Goal: Check status

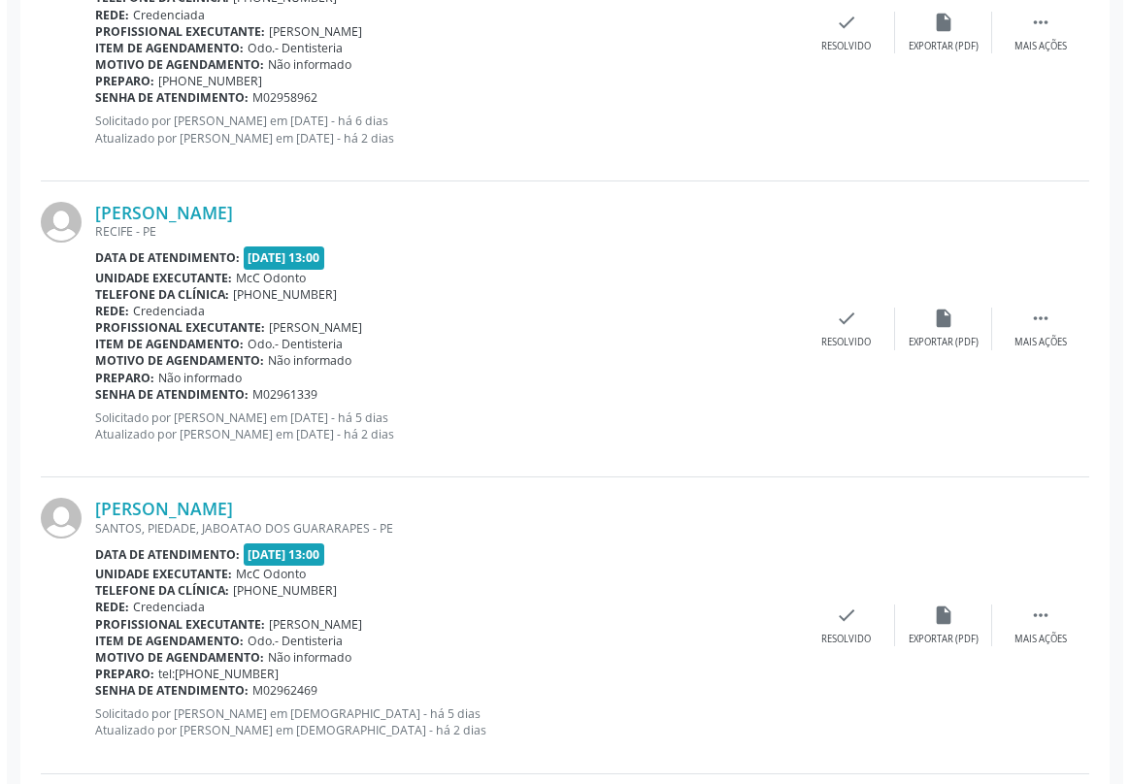
scroll to position [1588, 0]
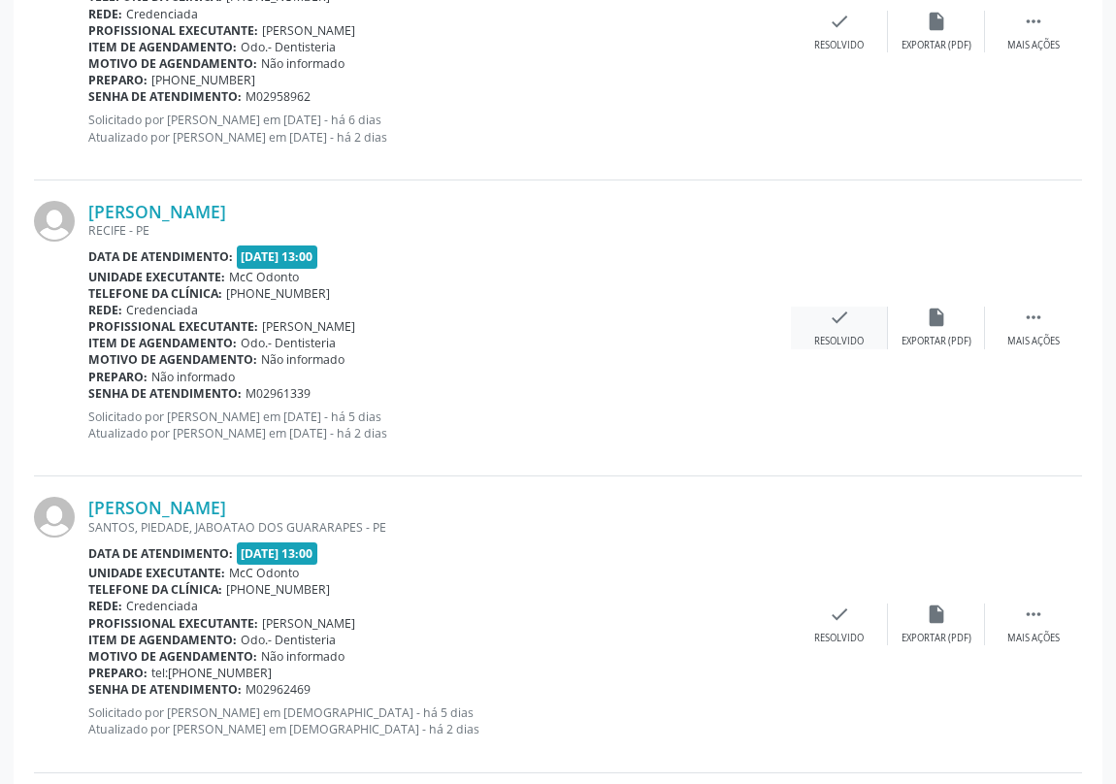
click at [839, 311] on icon "check" at bounding box center [839, 317] width 21 height 21
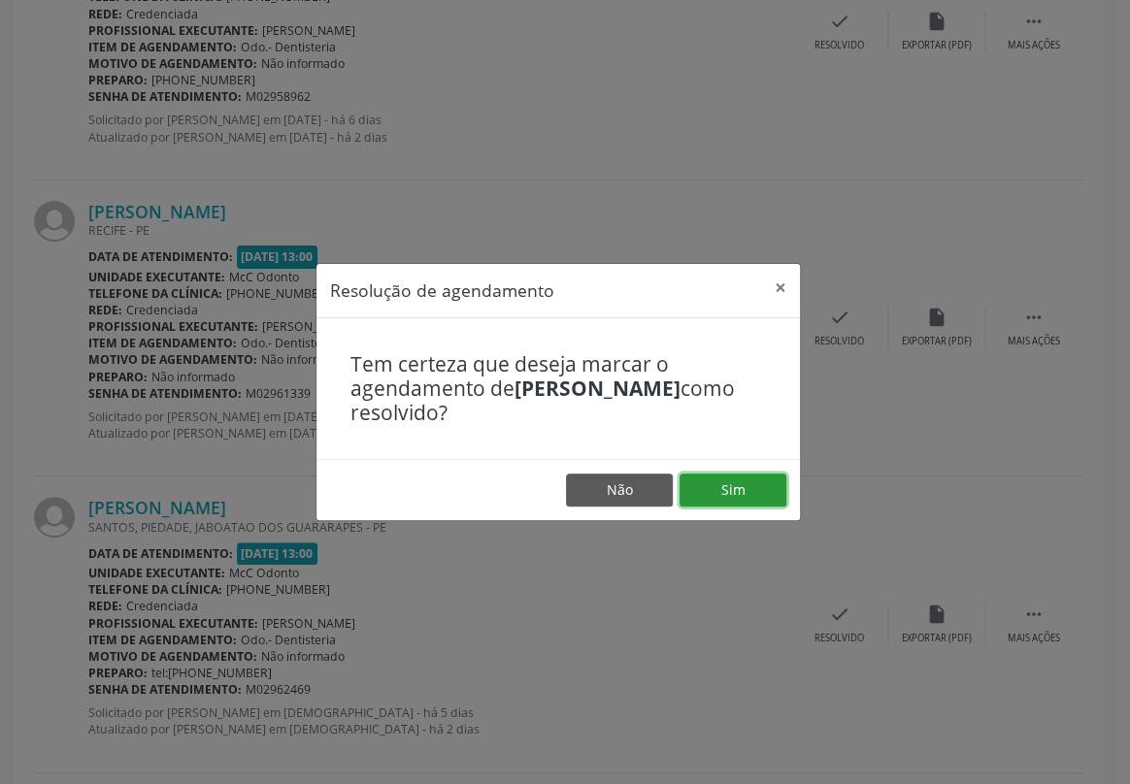
drag, startPoint x: 749, startPoint y: 490, endPoint x: 750, endPoint y: 481, distance: 9.8
click at [749, 491] on button "Sim" at bounding box center [733, 490] width 107 height 33
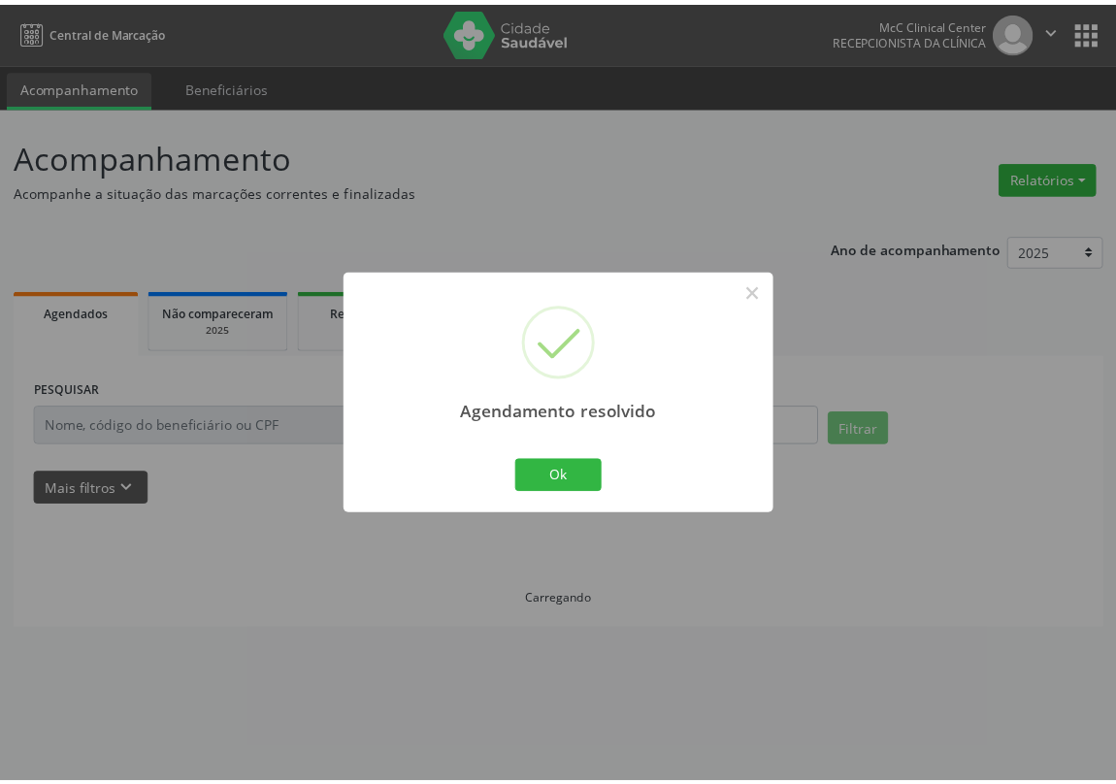
scroll to position [0, 0]
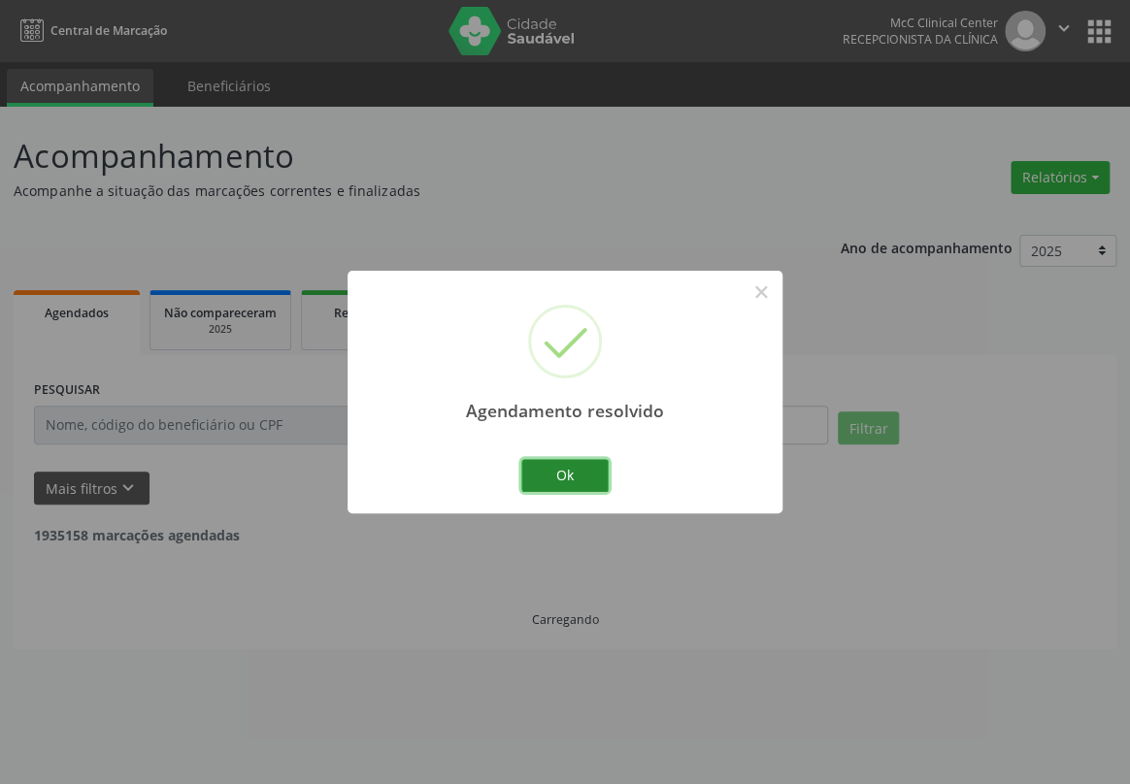
click at [566, 469] on button "Ok" at bounding box center [564, 475] width 87 height 33
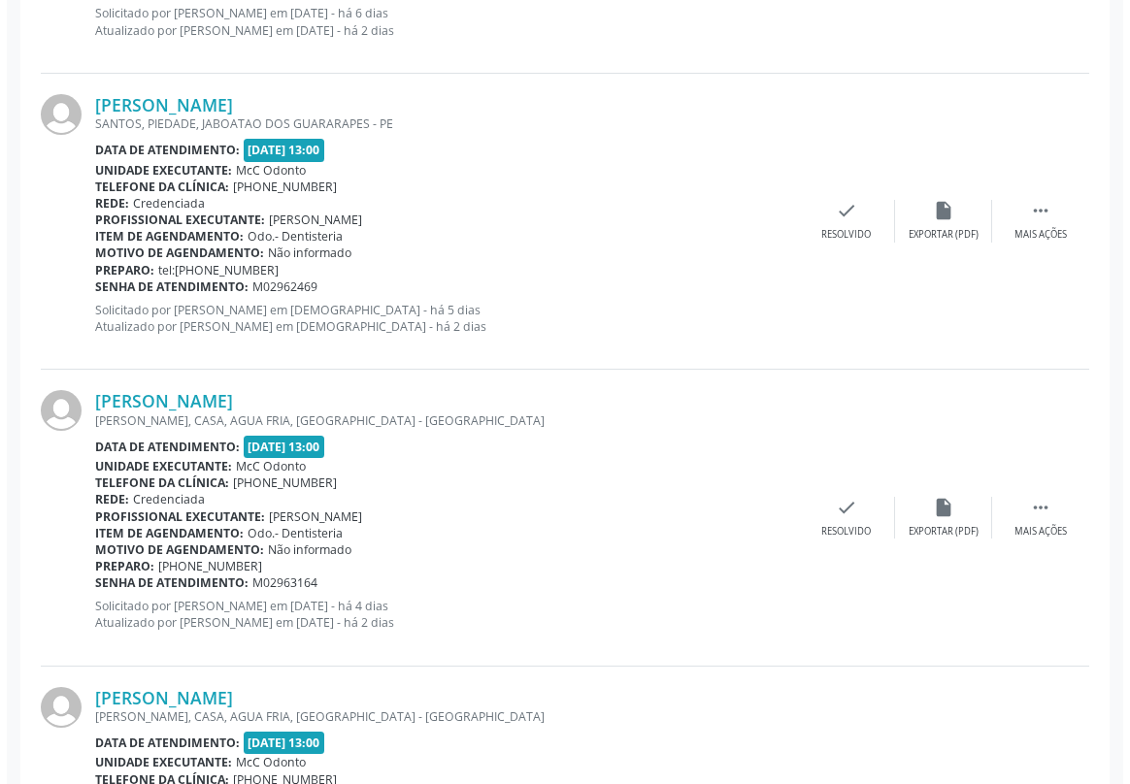
scroll to position [1765, 0]
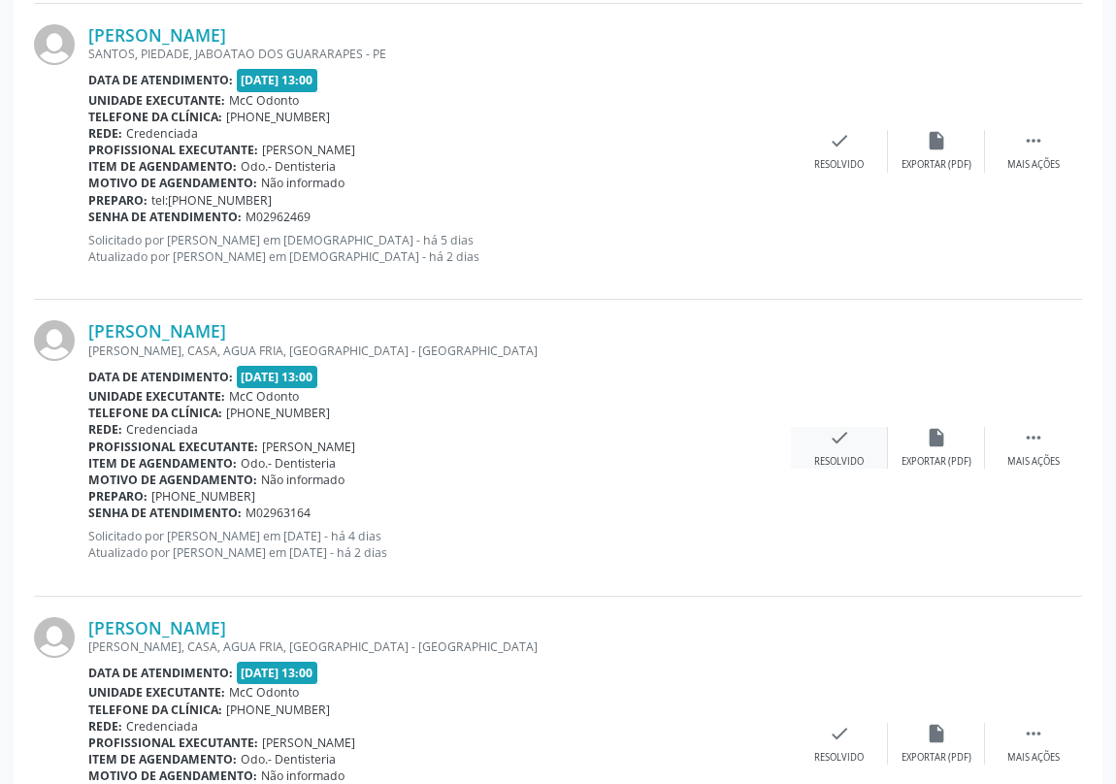
click at [838, 442] on icon "check" at bounding box center [839, 437] width 21 height 21
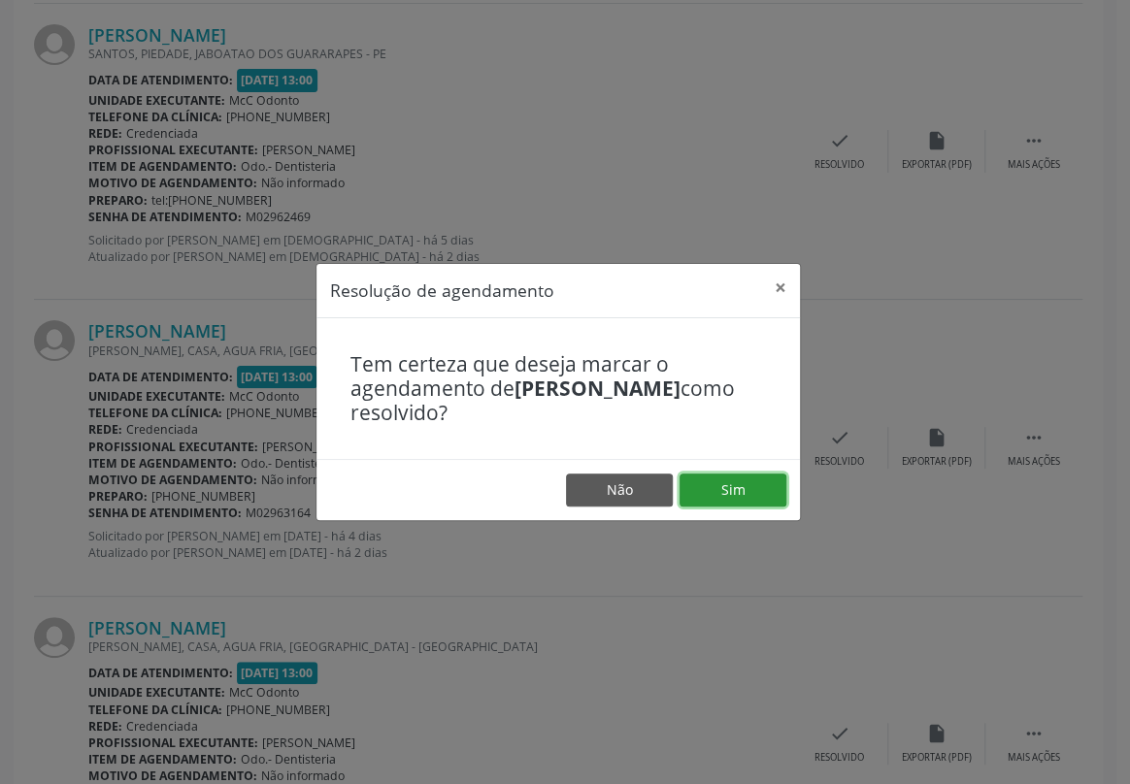
click at [717, 493] on button "Sim" at bounding box center [733, 490] width 107 height 33
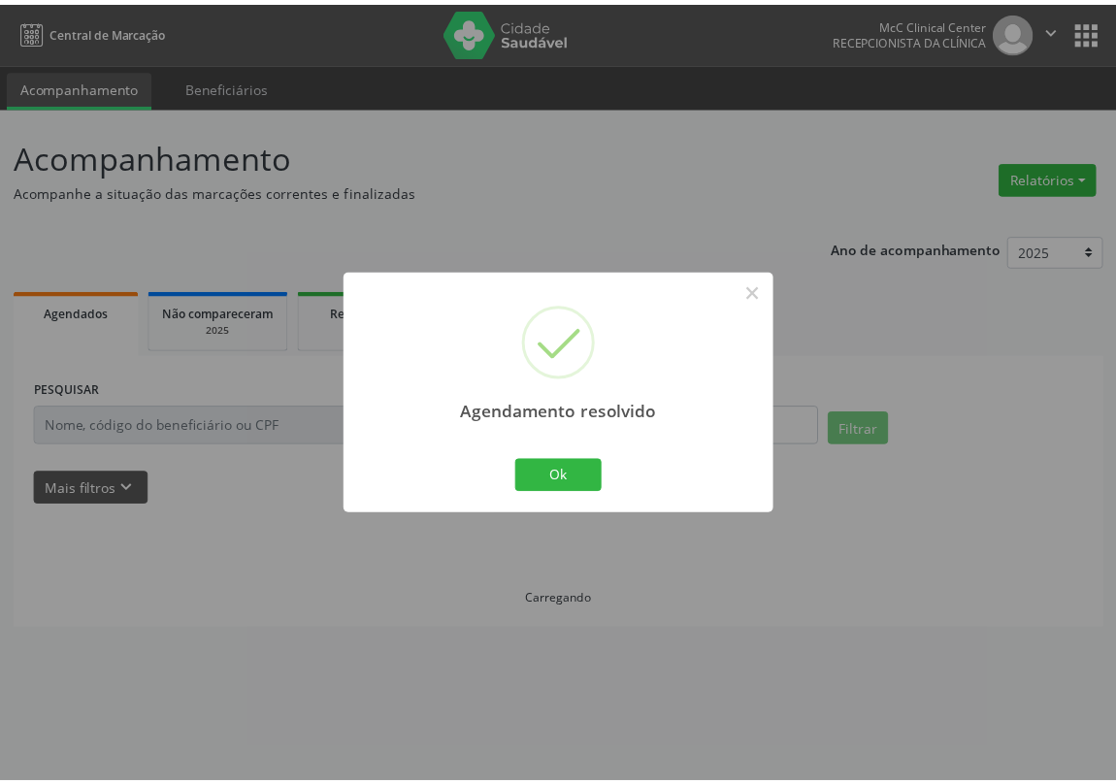
scroll to position [0, 0]
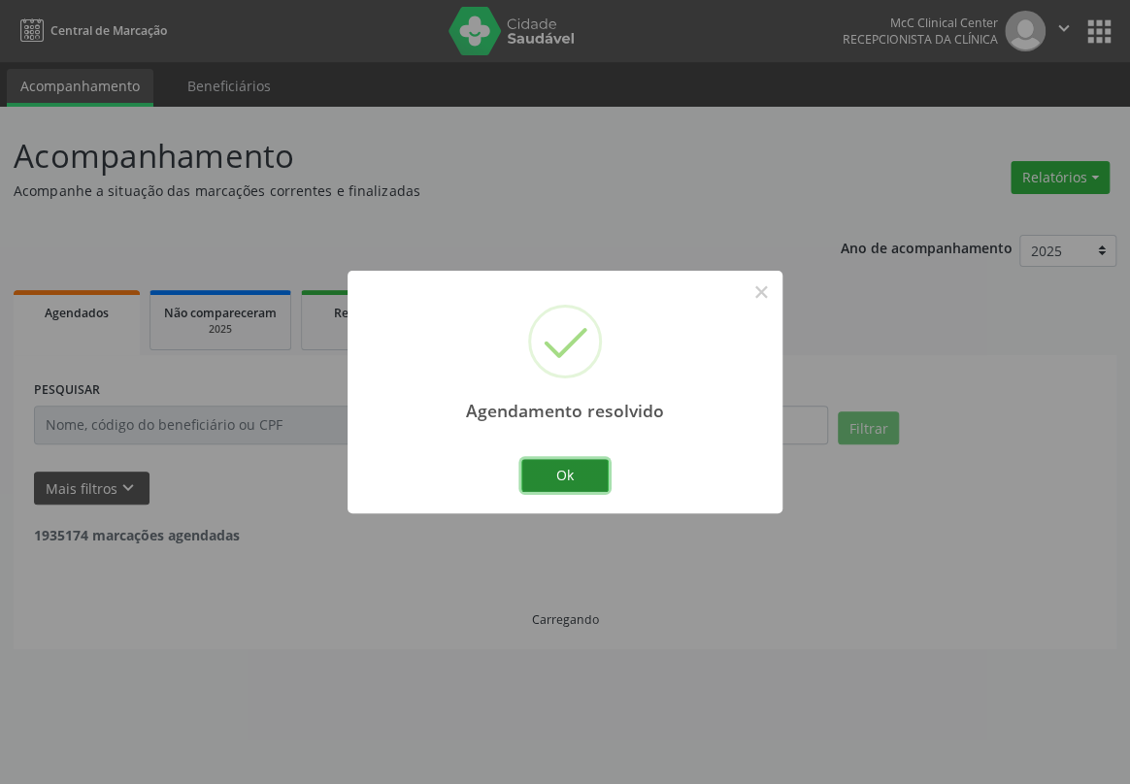
click at [564, 471] on button "Ok" at bounding box center [564, 475] width 87 height 33
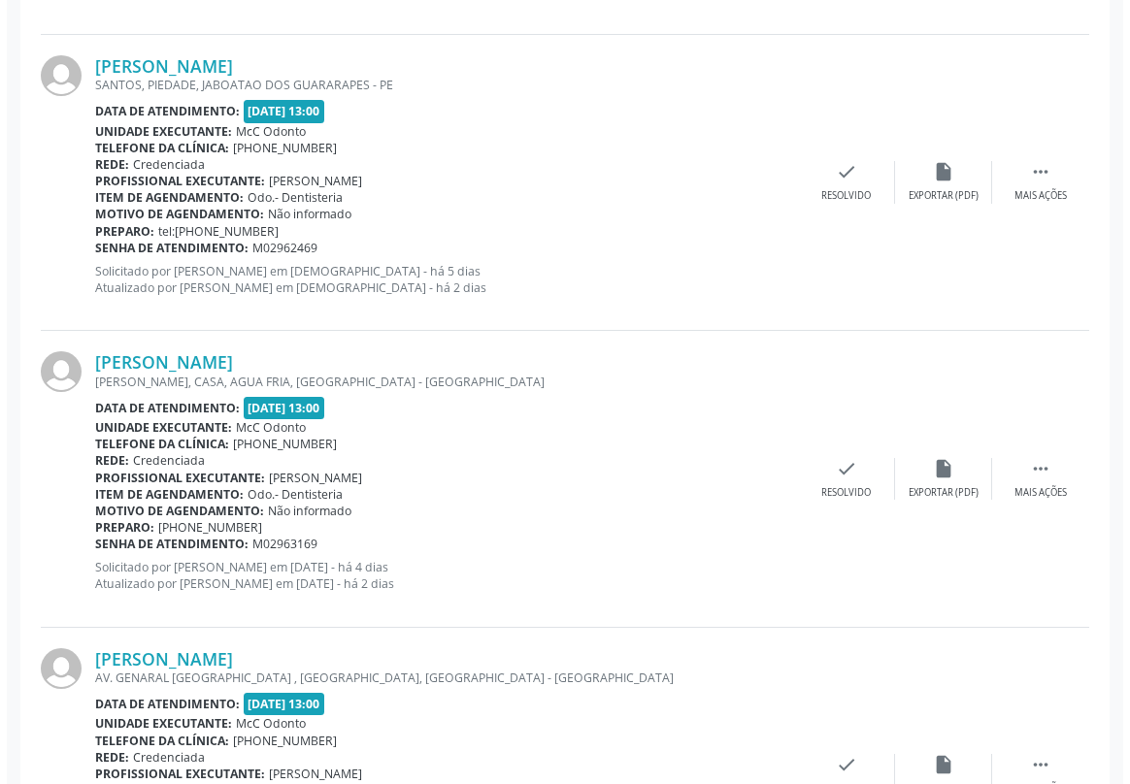
scroll to position [1765, 0]
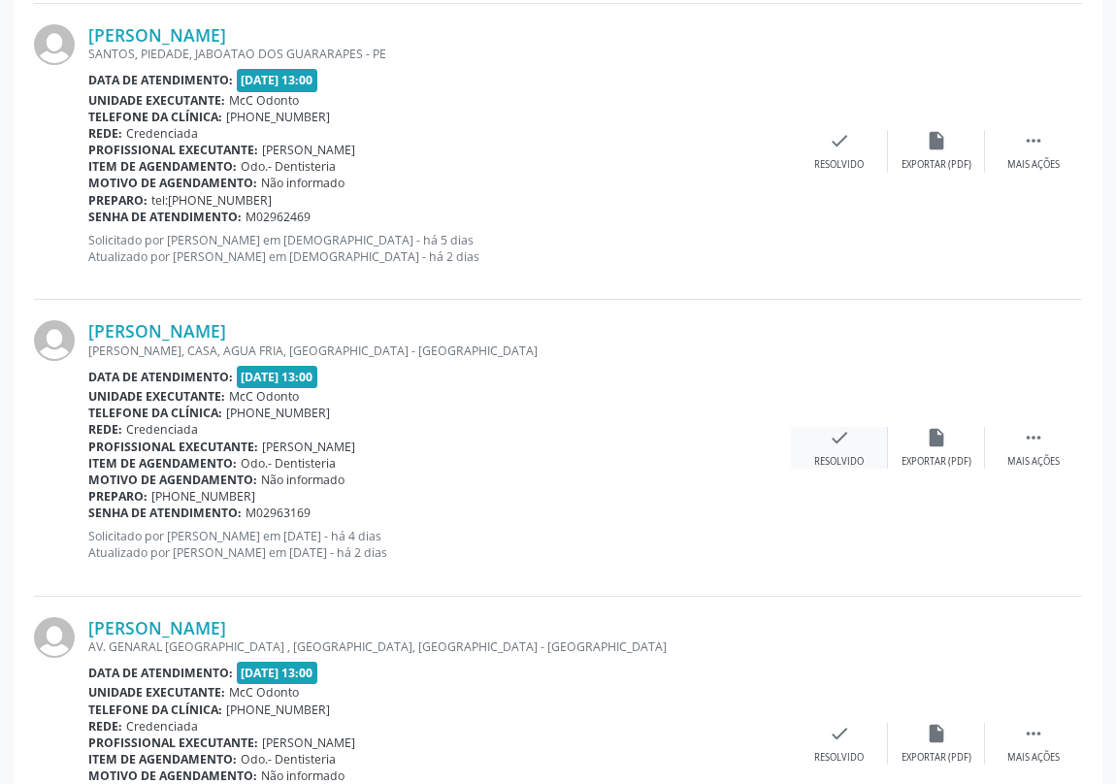
click at [839, 431] on icon "check" at bounding box center [839, 437] width 21 height 21
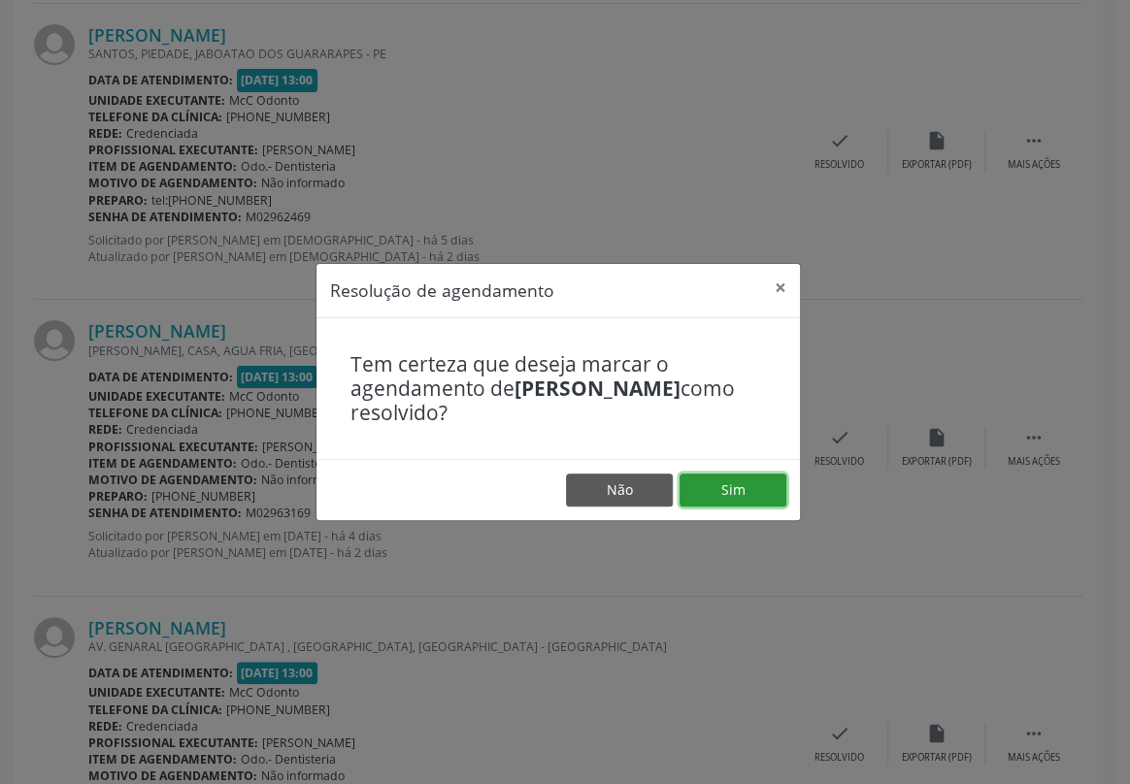
click at [733, 478] on button "Sim" at bounding box center [733, 490] width 107 height 33
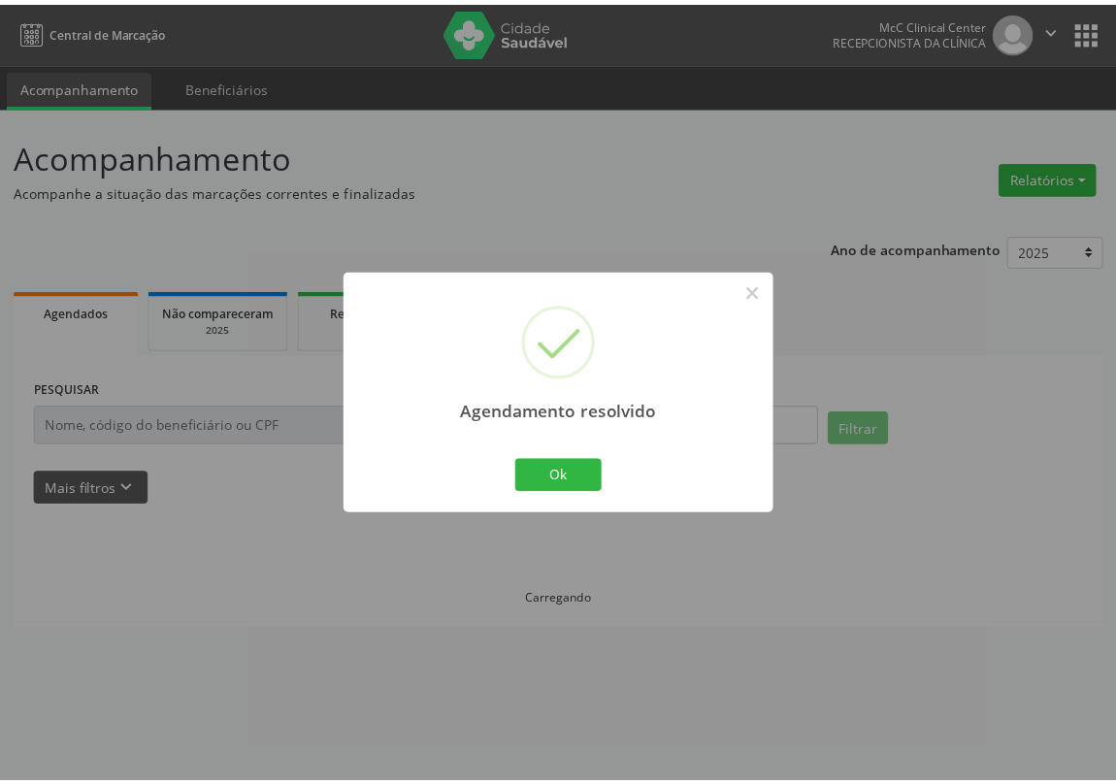
scroll to position [0, 0]
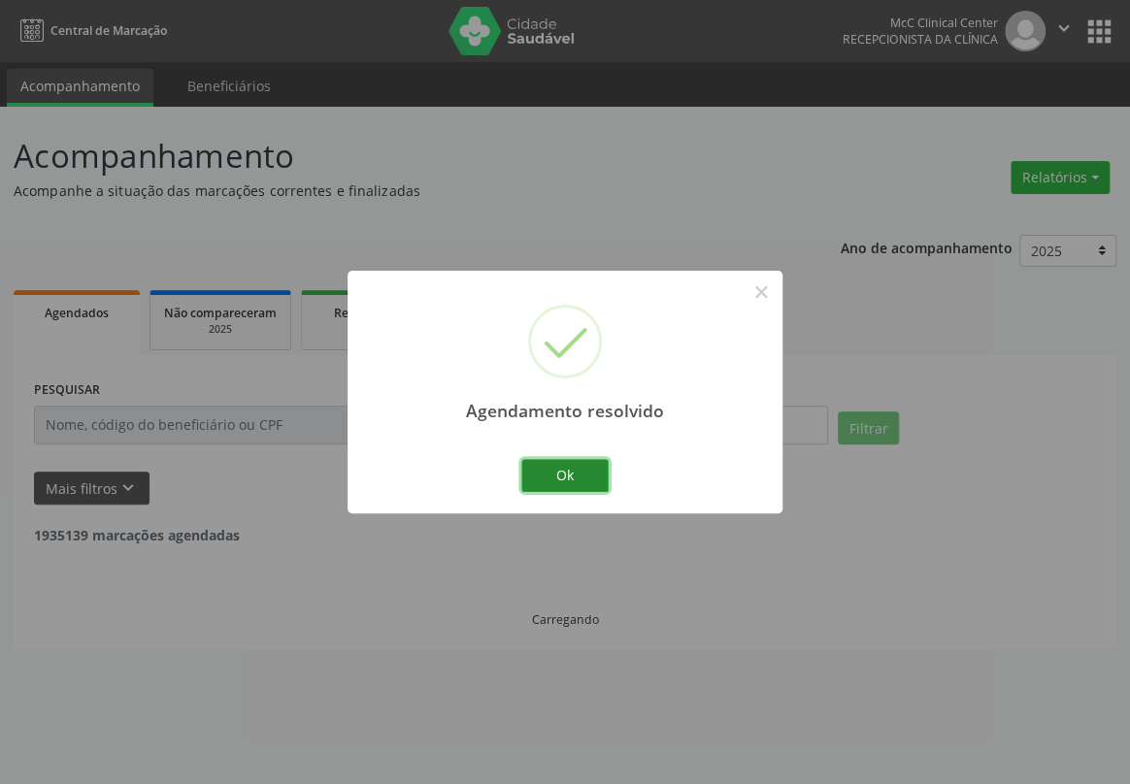
click at [576, 472] on button "Ok" at bounding box center [564, 475] width 87 height 33
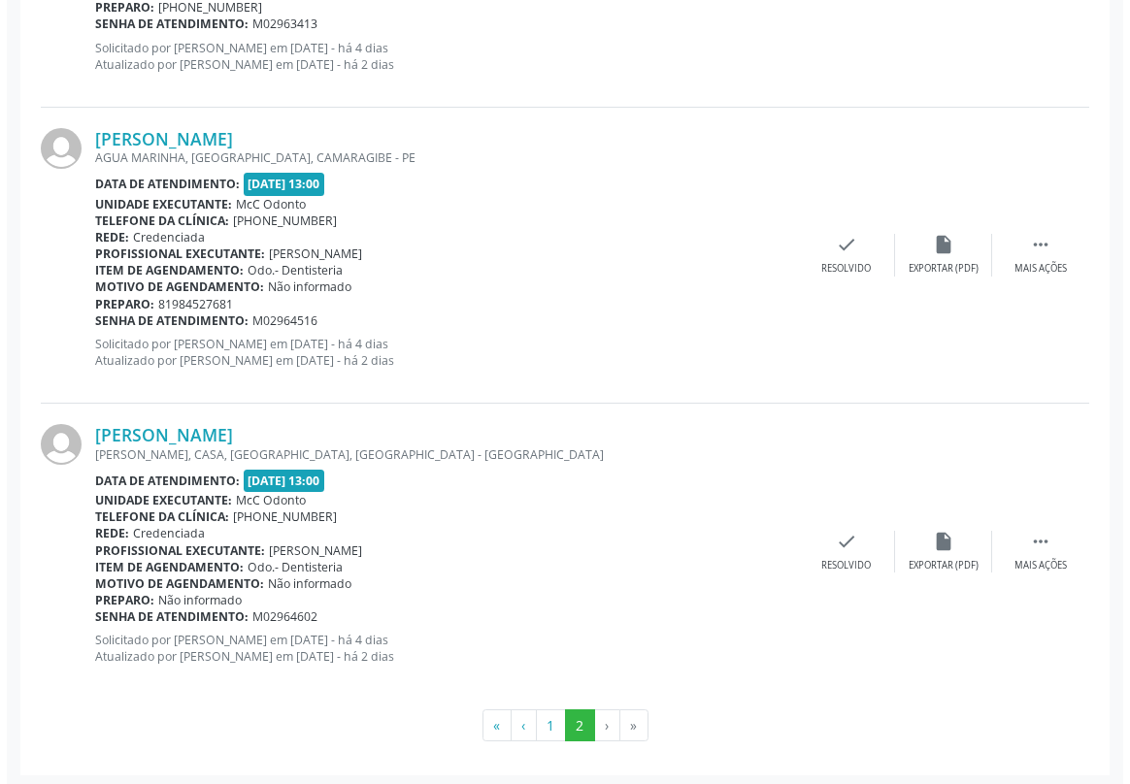
scroll to position [3144, 0]
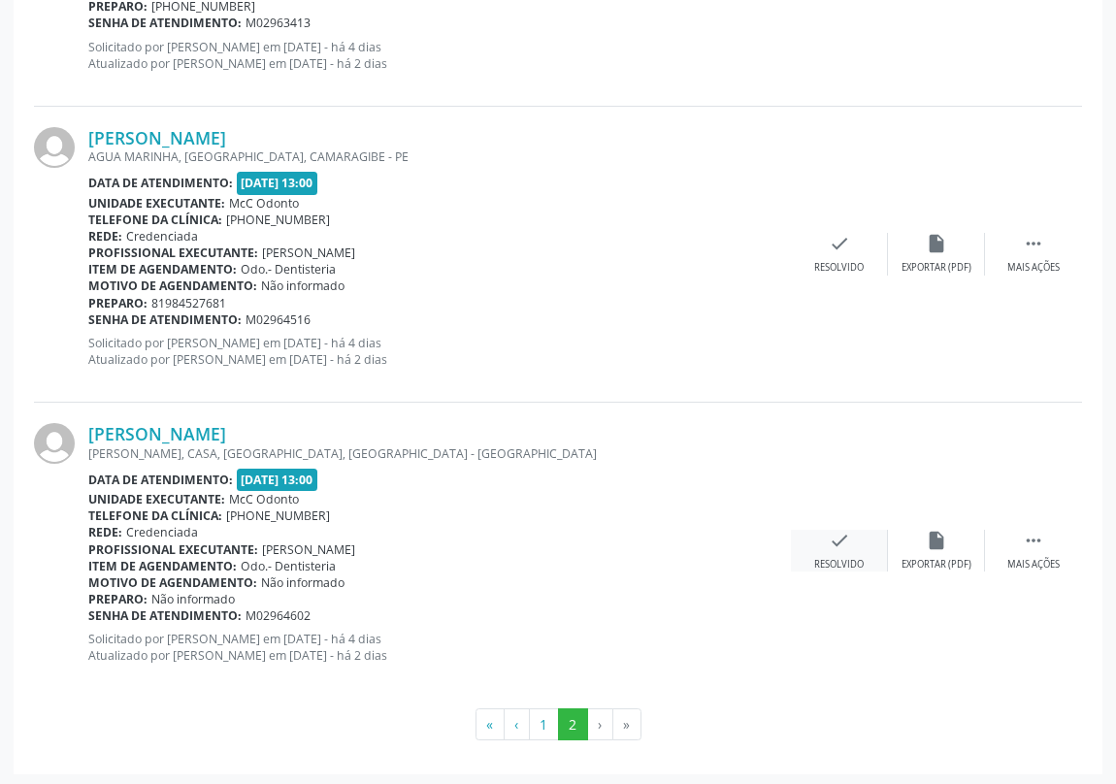
click at [845, 530] on icon "check" at bounding box center [839, 540] width 21 height 21
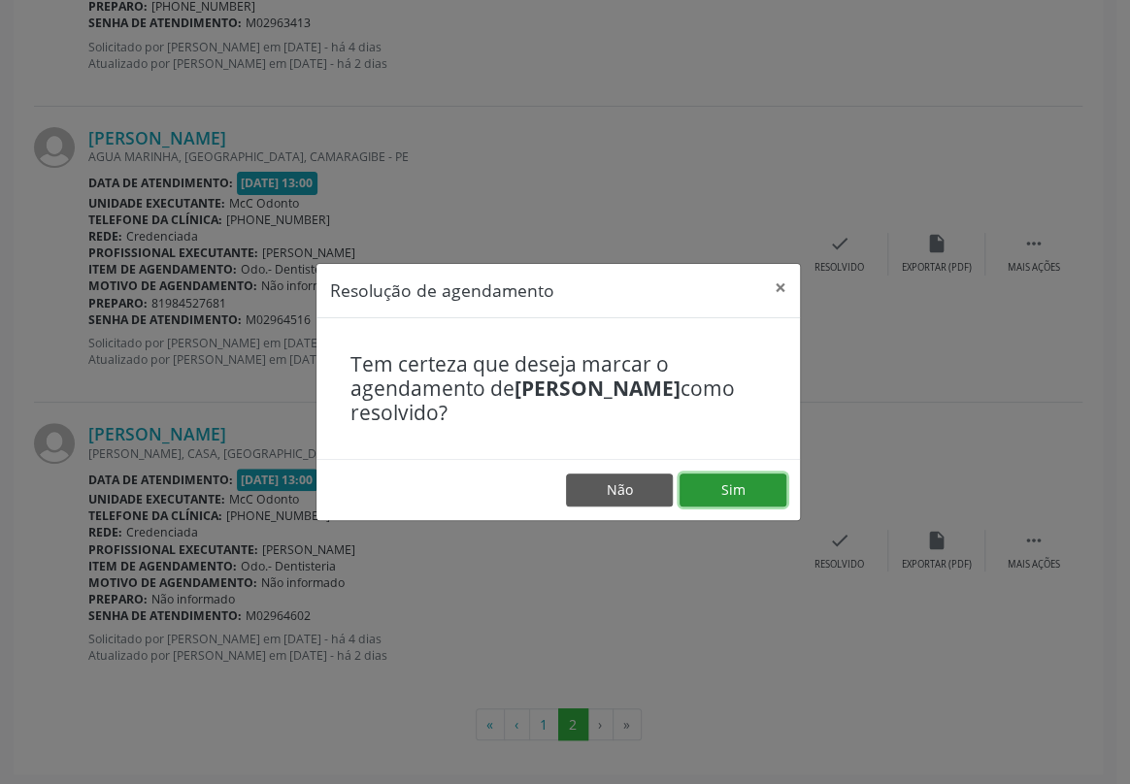
click at [718, 498] on button "Sim" at bounding box center [733, 490] width 107 height 33
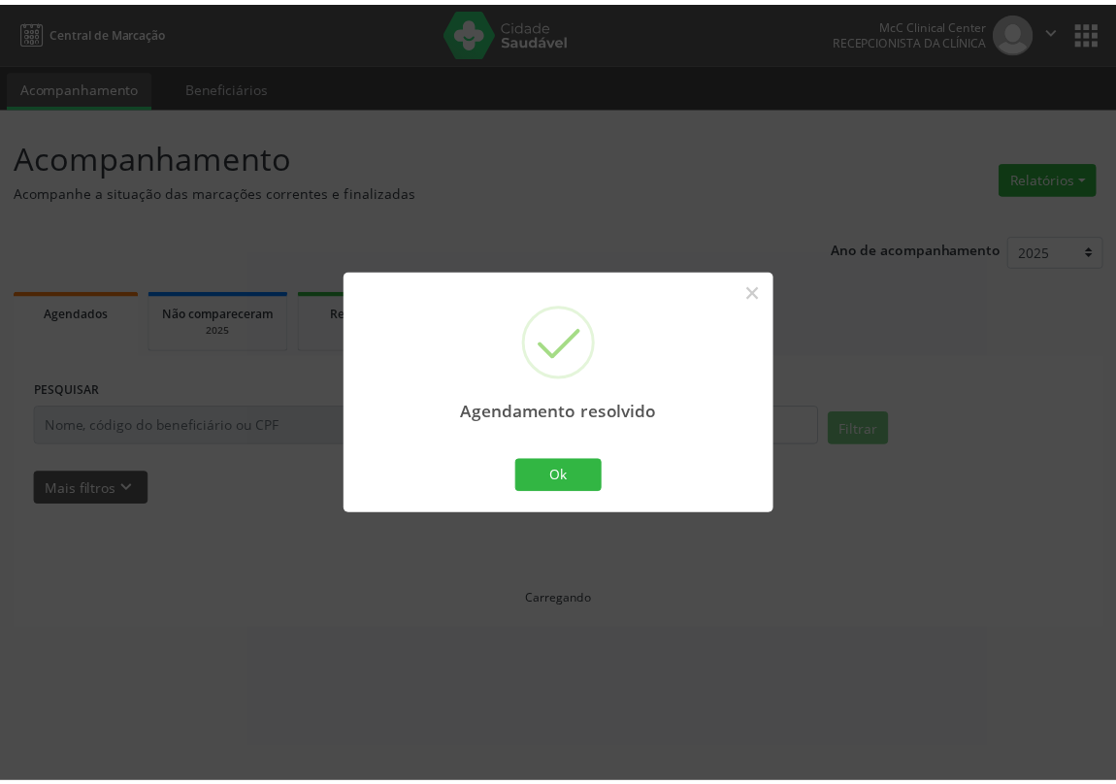
scroll to position [0, 0]
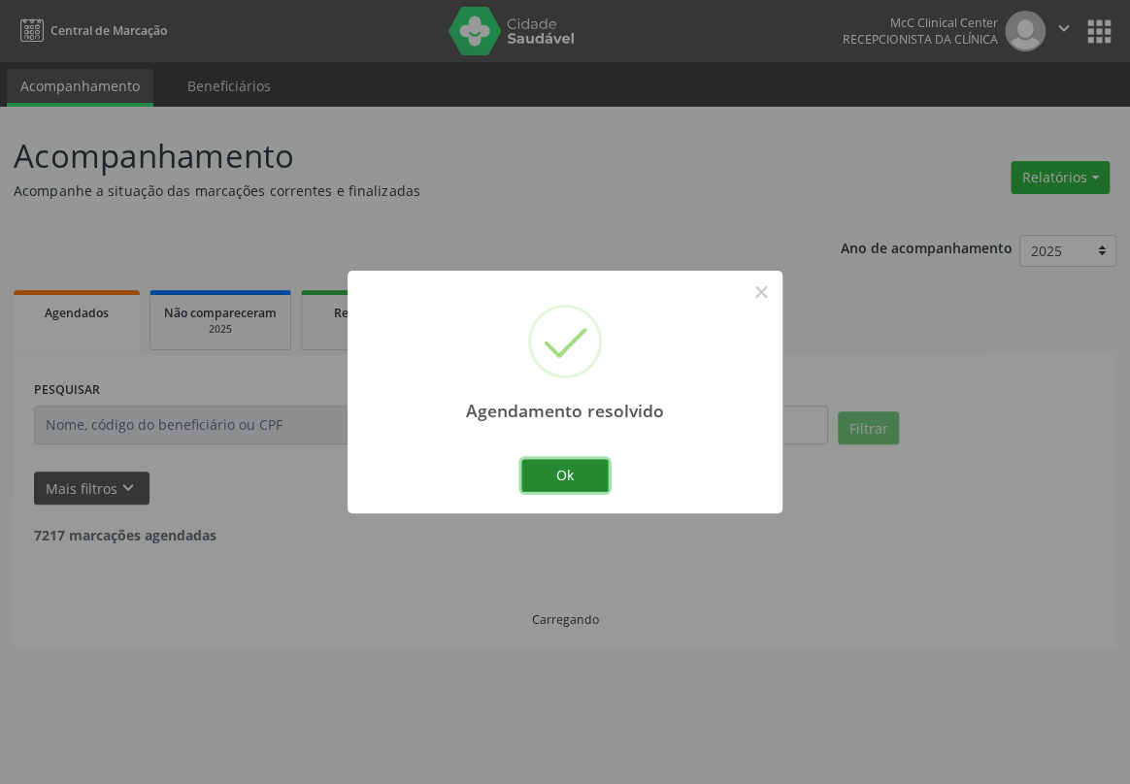
click at [579, 463] on button "Ok" at bounding box center [564, 475] width 87 height 33
